Goal: Information Seeking & Learning: Learn about a topic

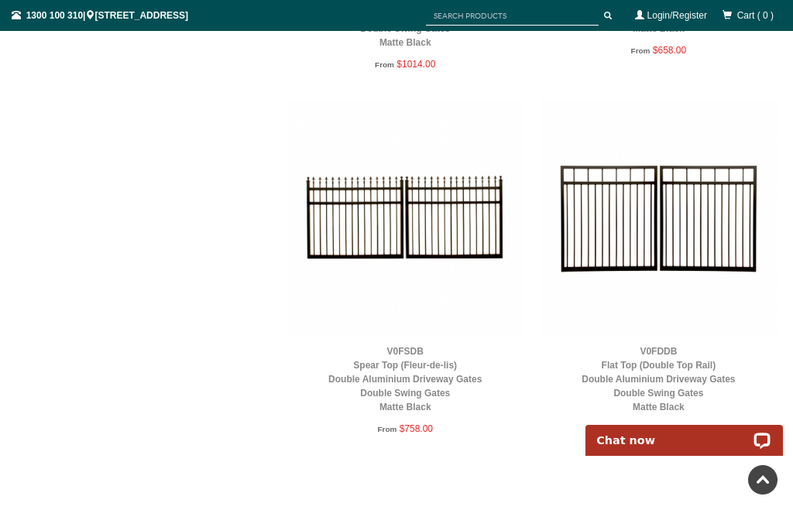
scroll to position [1636, 0]
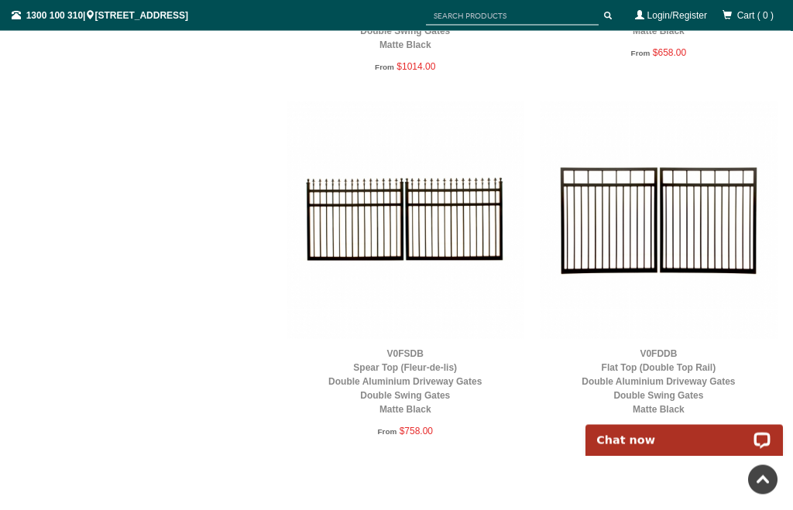
click at [665, 242] on img at bounding box center [659, 220] width 238 height 238
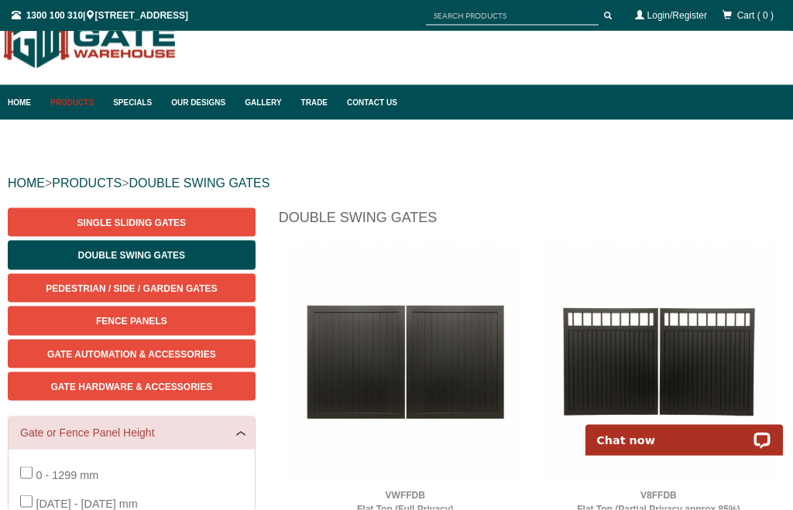
scroll to position [0, 0]
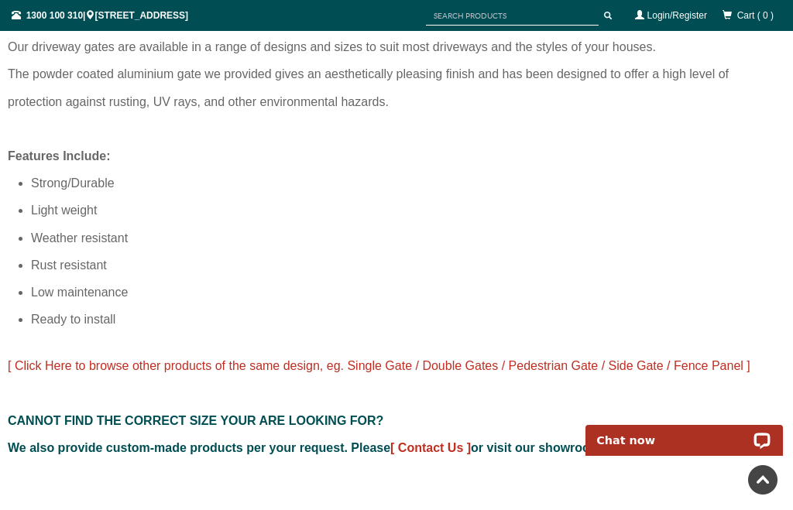
scroll to position [1144, 0]
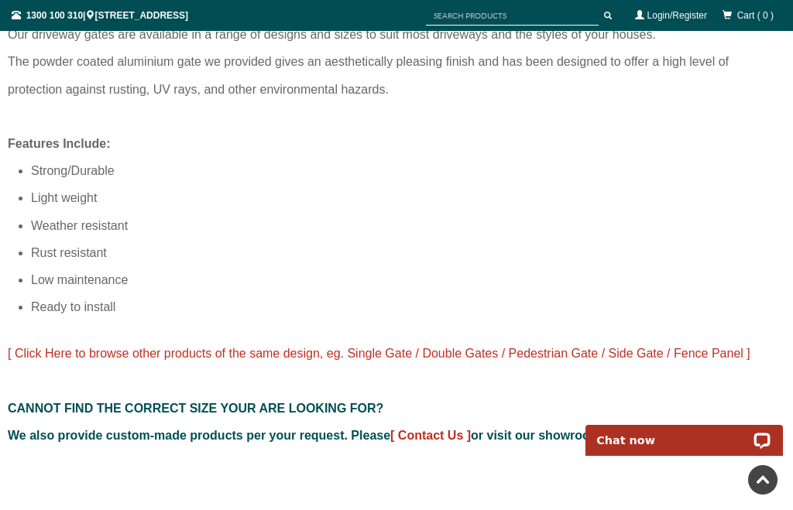
click at [708, 360] on span "[ Click Here to browse other products of the same design, eg. Single Gate / Dou…" at bounding box center [379, 353] width 743 height 13
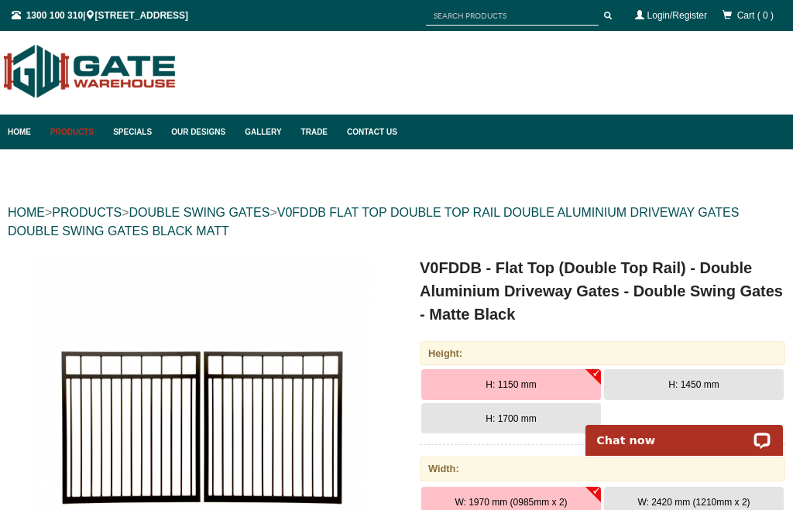
scroll to position [0, 0]
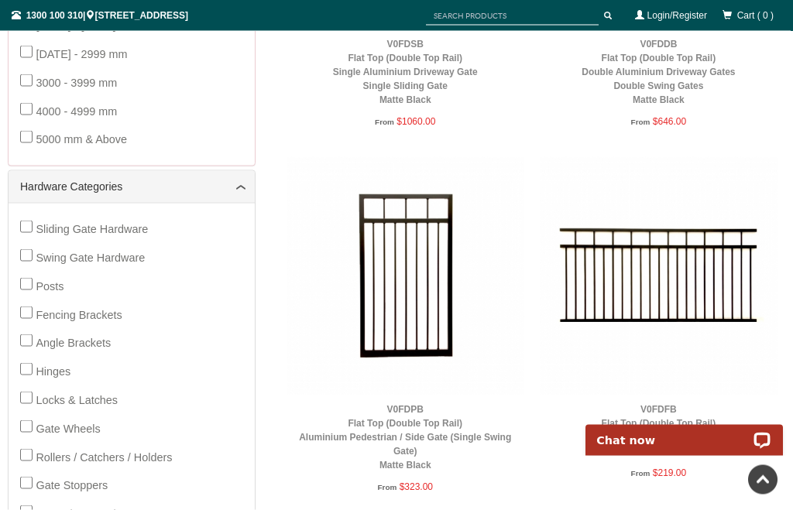
scroll to position [451, 0]
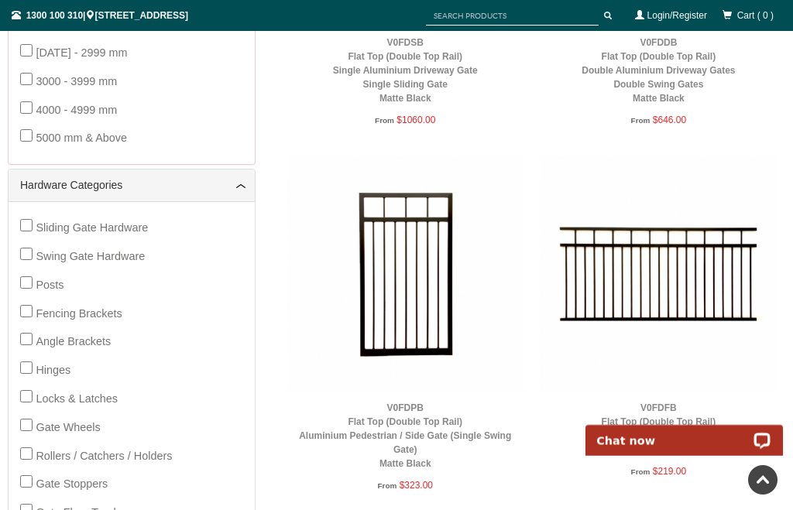
click at [24, 259] on div "Sliding Gate Hardware Swing Gate Hardware Posts Fencing Brackets Angle Brackets…" at bounding box center [131, 371] width 223 height 314
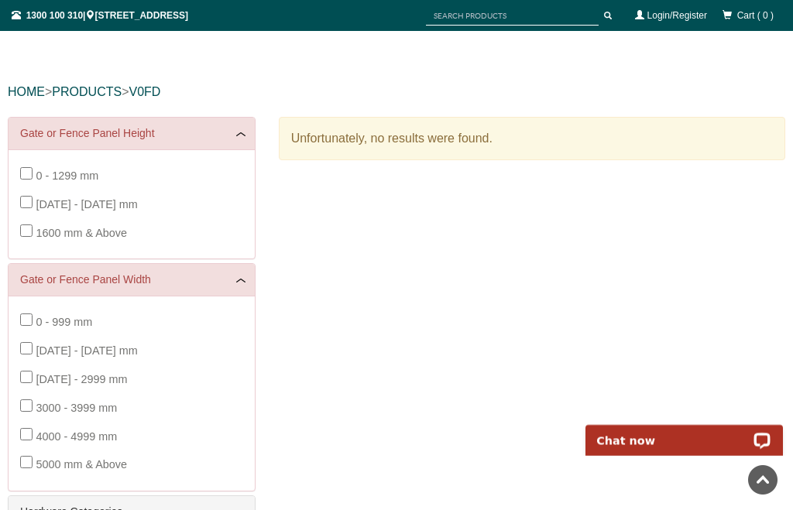
scroll to position [0, 0]
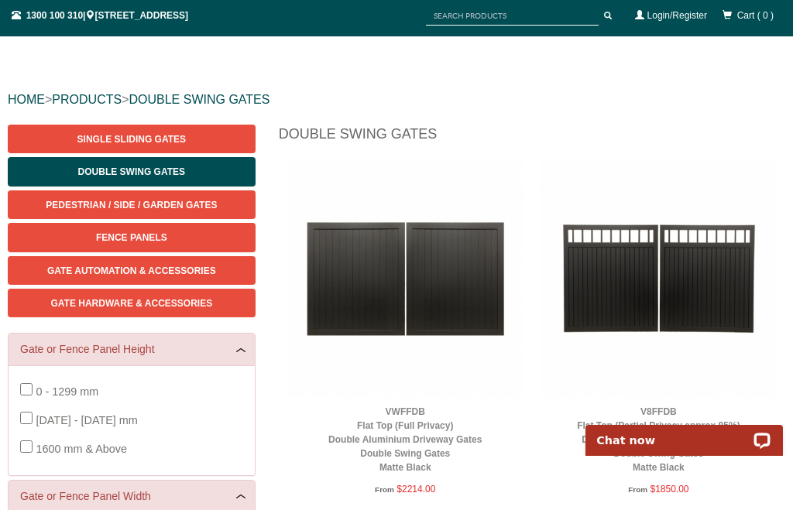
scroll to position [115, 0]
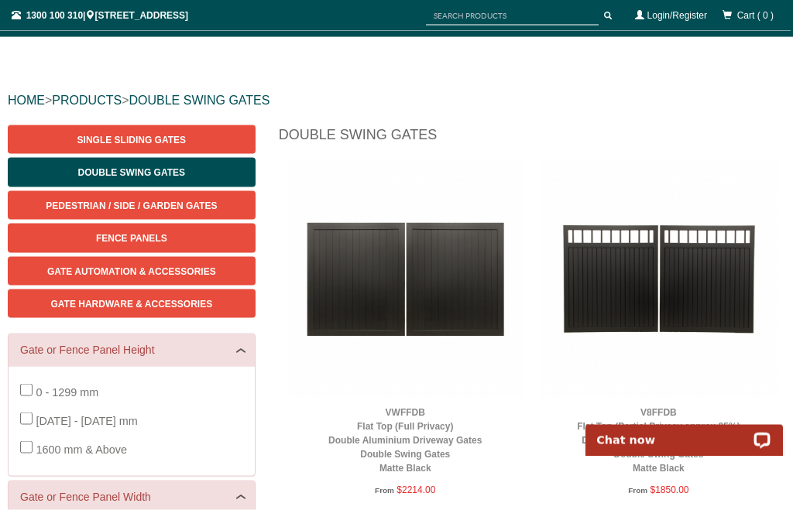
click at [160, 304] on span "Gate Hardware & Accessories" at bounding box center [131, 304] width 162 height 11
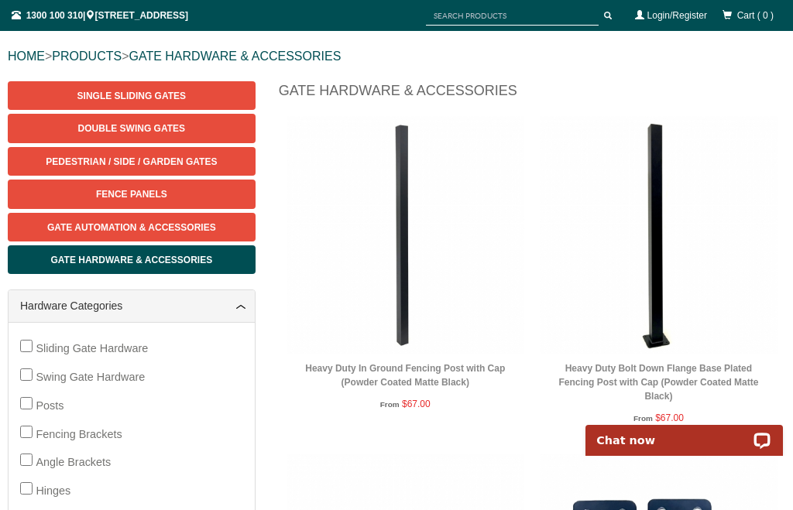
scroll to position [153, 0]
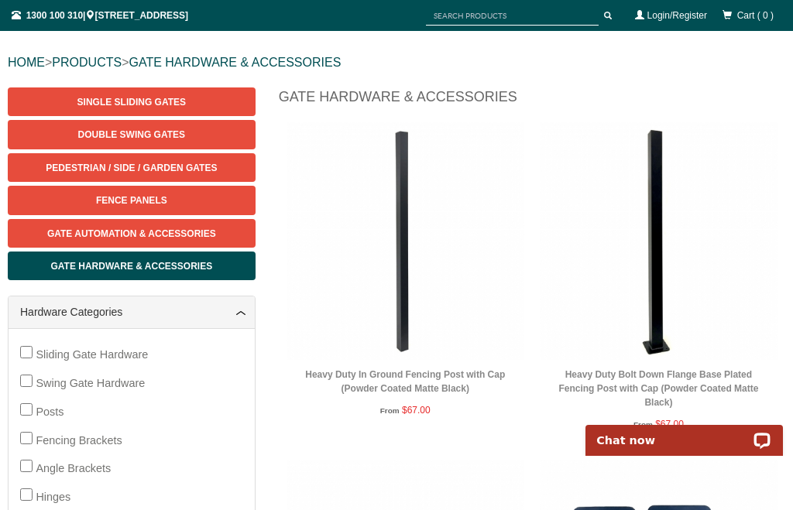
click at [154, 204] on span "Fence Panels" at bounding box center [131, 200] width 71 height 11
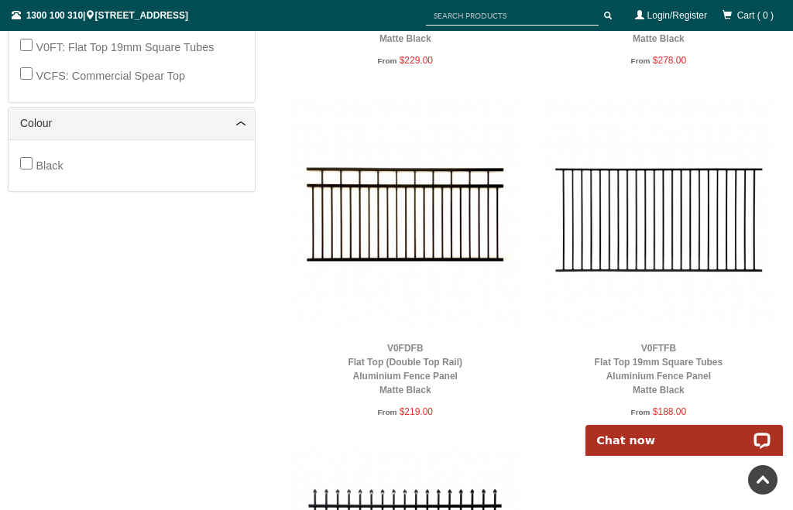
scroll to position [898, 0]
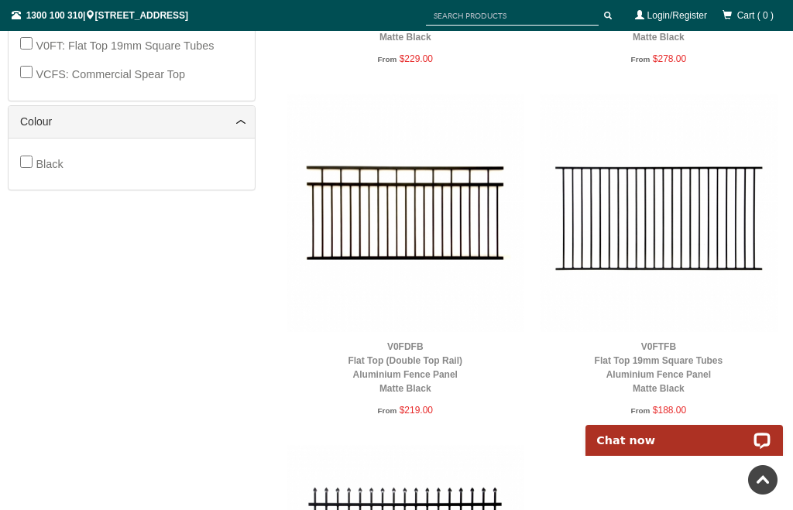
click at [666, 364] on link "V0FTFB Flat Top 19mm Square Tubes Aluminium Fence Panel Matte Black" at bounding box center [659, 368] width 129 height 53
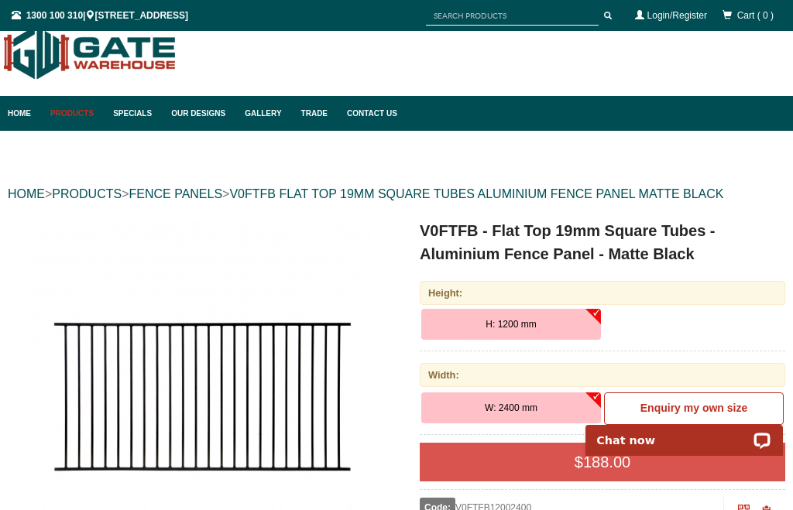
scroll to position [16, 0]
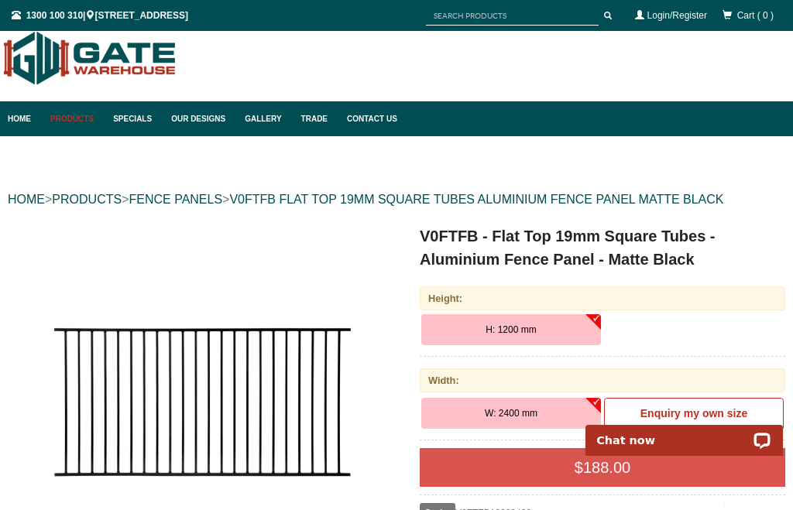
click at [204, 205] on link "FENCE PANELS" at bounding box center [176, 199] width 94 height 13
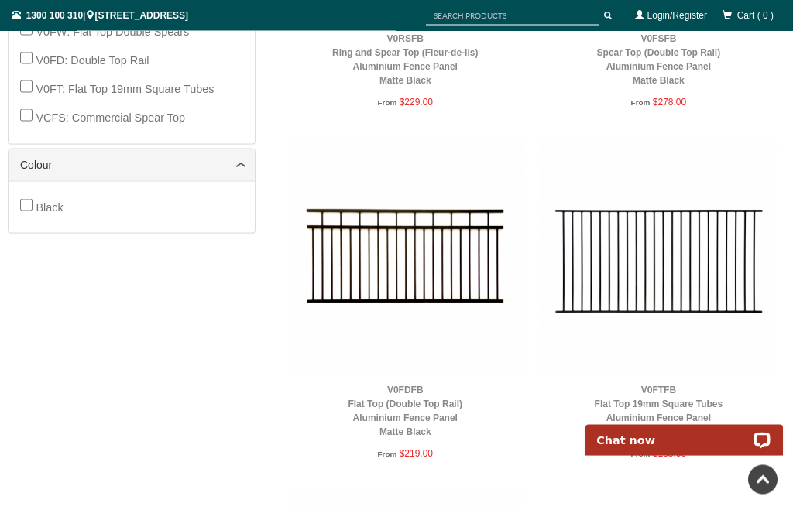
scroll to position [856, 0]
click at [428, 271] on img at bounding box center [406, 256] width 238 height 238
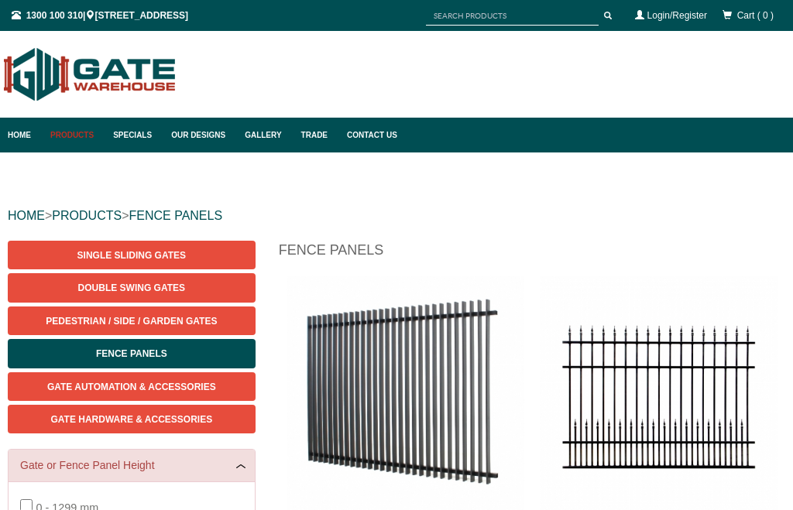
scroll to position [39, 0]
